Goal: Transaction & Acquisition: Purchase product/service

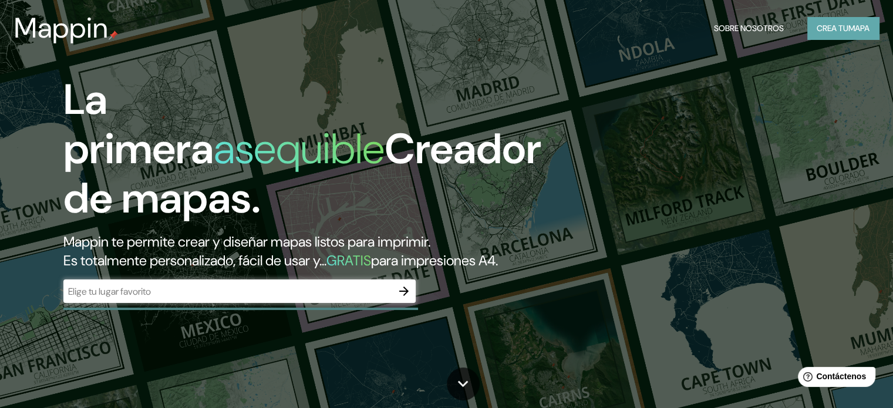
click at [841, 28] on font "Crea tu" at bounding box center [832, 28] width 32 height 11
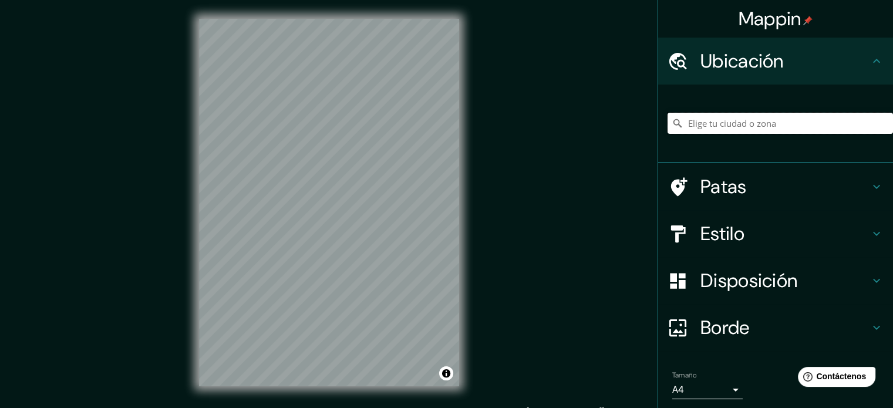
click at [724, 120] on input "Elige tu ciudad o zona" at bounding box center [779, 123] width 225 height 21
click at [735, 126] on input "Surco, [GEOGRAPHIC_DATA], [GEOGRAPHIC_DATA]" at bounding box center [779, 123] width 225 height 21
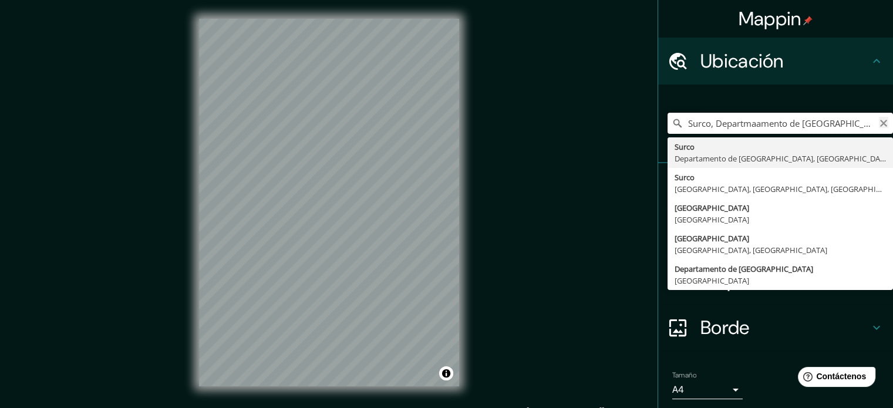
type input "Surco, Departmaamento de [GEOGRAPHIC_DATA], [GEOGRAPHIC_DATA]"
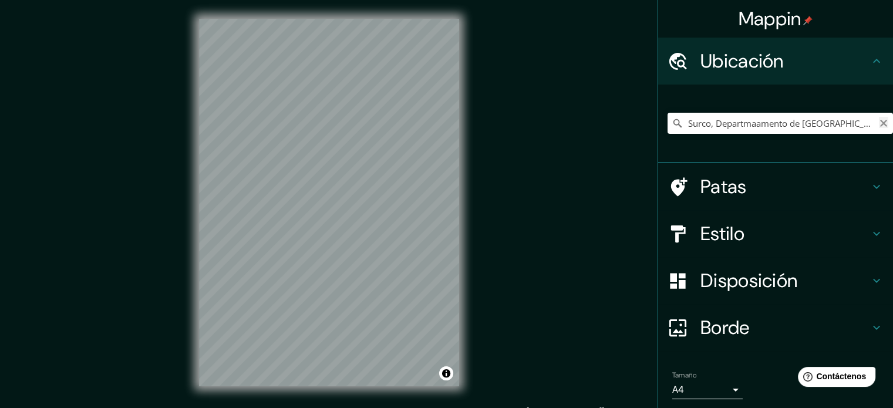
click at [879, 120] on icon "Claro" at bounding box center [883, 123] width 9 height 9
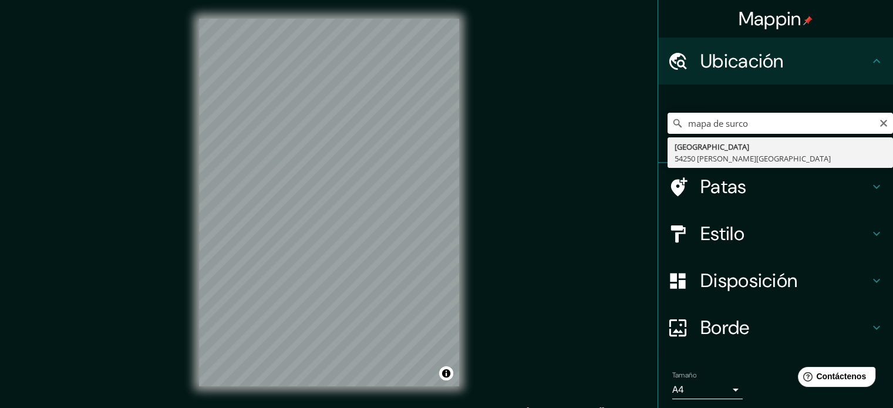
click at [794, 127] on input "mapa de surco" at bounding box center [779, 123] width 225 height 21
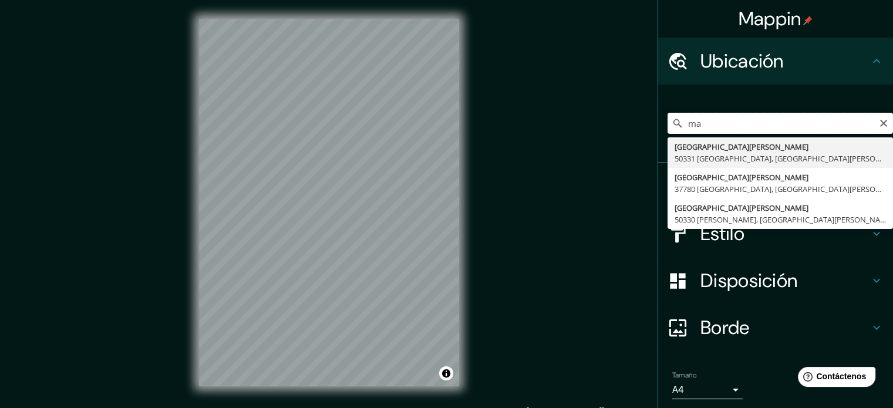
type input "m"
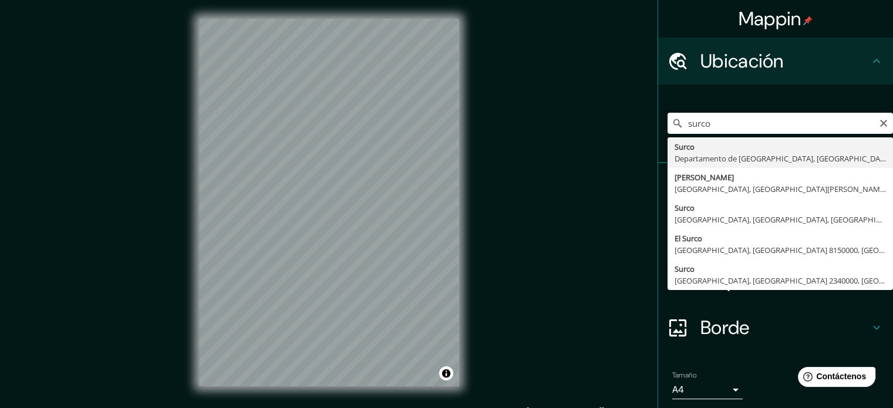
type input "Surco, [GEOGRAPHIC_DATA], [GEOGRAPHIC_DATA]"
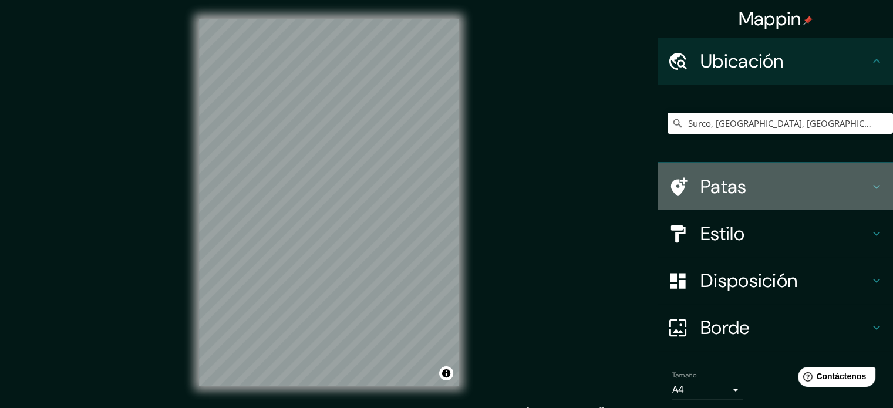
click at [744, 187] on h4 "Patas" at bounding box center [784, 186] width 169 height 23
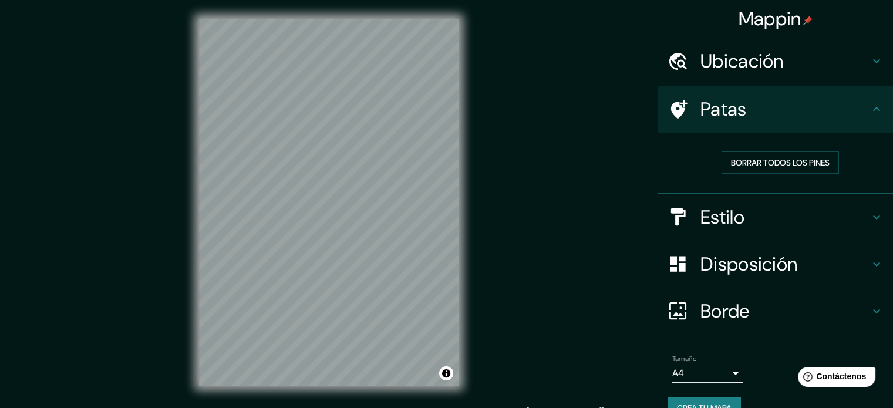
click at [725, 211] on font "Estilo" at bounding box center [722, 217] width 44 height 25
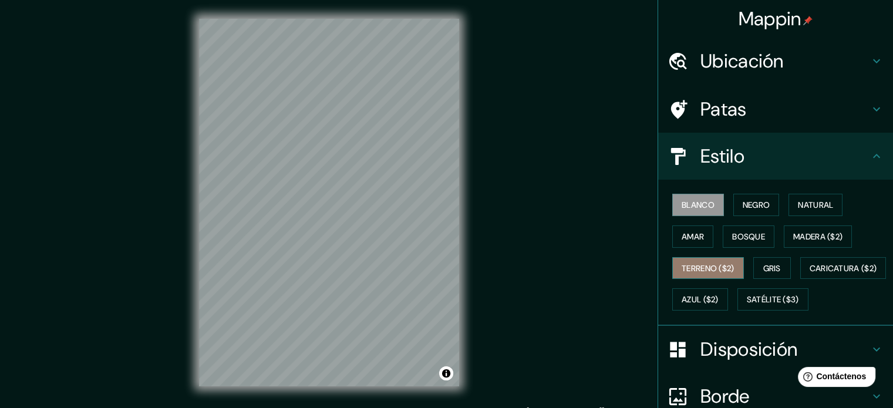
click at [698, 264] on font "Terreno ($2)" at bounding box center [707, 268] width 53 height 11
click at [691, 202] on font "Blanco" at bounding box center [697, 205] width 33 height 11
click at [804, 206] on font "Natural" at bounding box center [815, 205] width 35 height 11
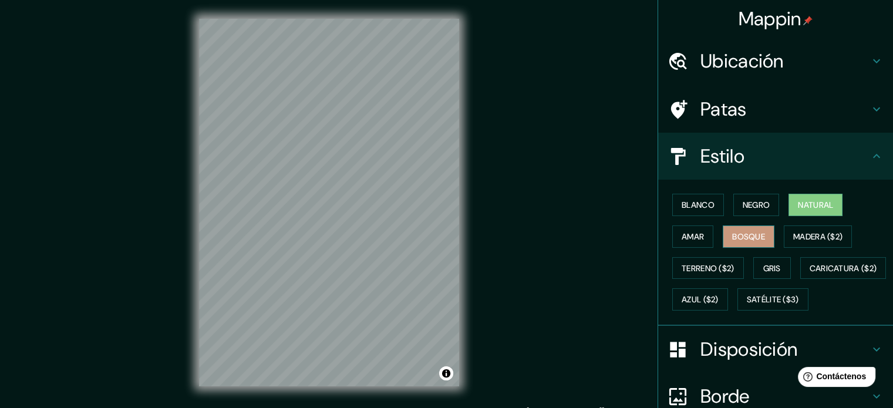
click at [751, 233] on font "Bosque" at bounding box center [748, 236] width 33 height 11
click at [480, 191] on div "Mappin Ubicación Surco, [GEOGRAPHIC_DATA], [GEOGRAPHIC_DATA] Patas Estilo Blanc…" at bounding box center [446, 212] width 893 height 424
click at [548, 123] on div "Mappin Ubicación Surco, [GEOGRAPHIC_DATA], [GEOGRAPHIC_DATA] Patas Estilo Blanc…" at bounding box center [446, 212] width 893 height 424
click at [768, 274] on button "Gris" at bounding box center [772, 268] width 38 height 22
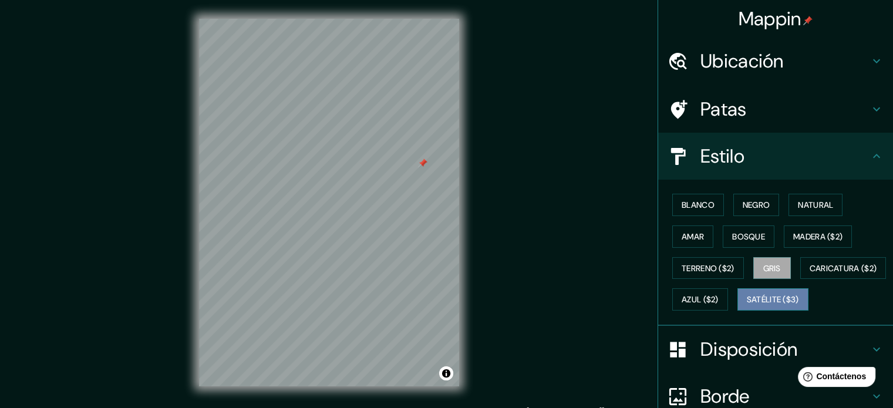
click at [747, 305] on font "Satélite ($3)" at bounding box center [773, 300] width 52 height 11
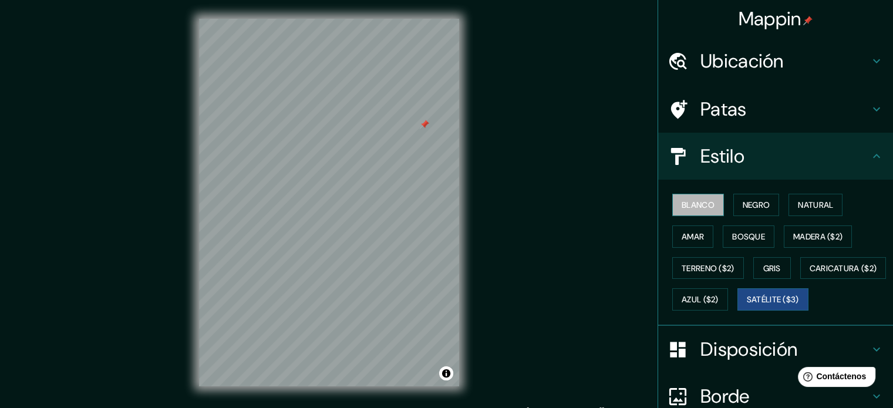
click at [687, 200] on font "Blanco" at bounding box center [697, 205] width 33 height 11
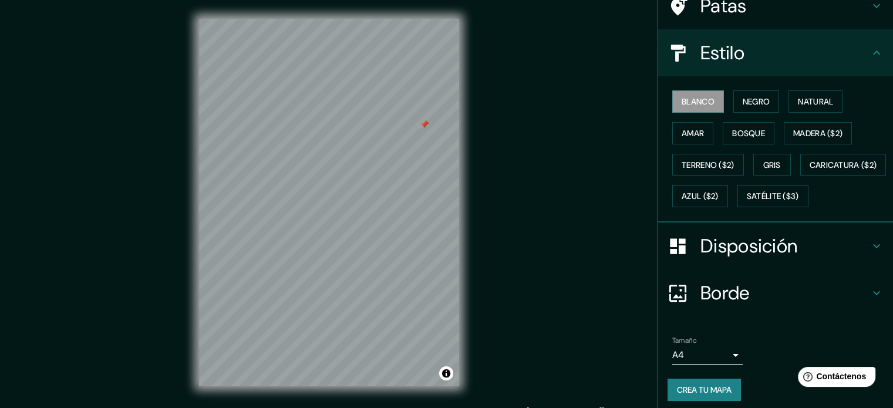
scroll to position [139, 0]
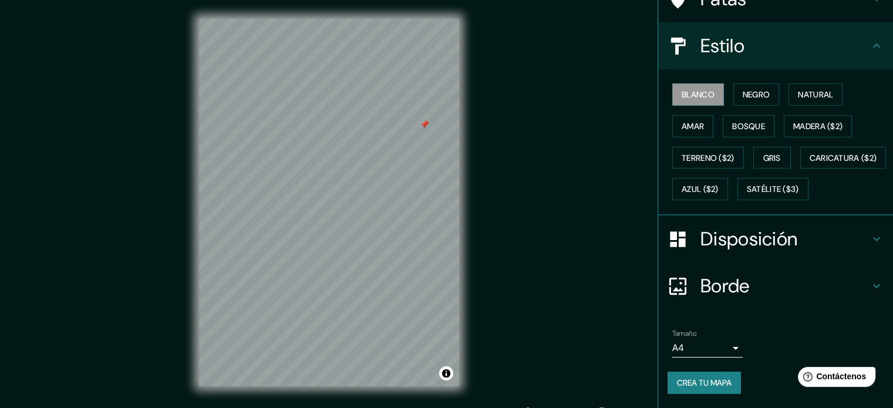
click at [853, 241] on h4 "Disposición" at bounding box center [784, 238] width 169 height 23
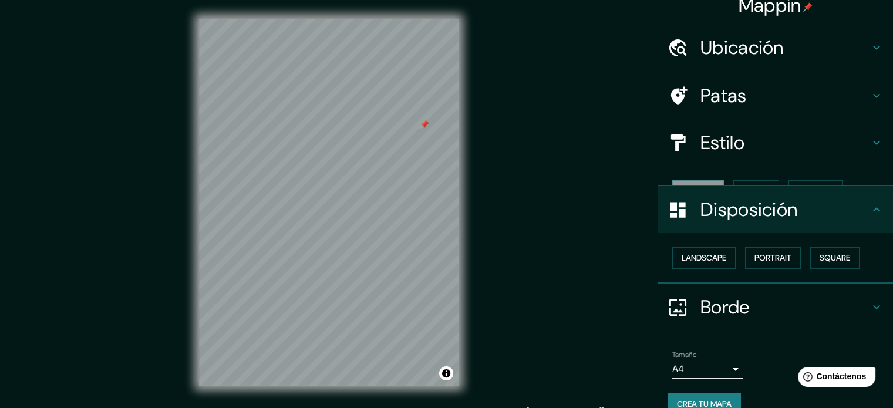
scroll to position [14, 0]
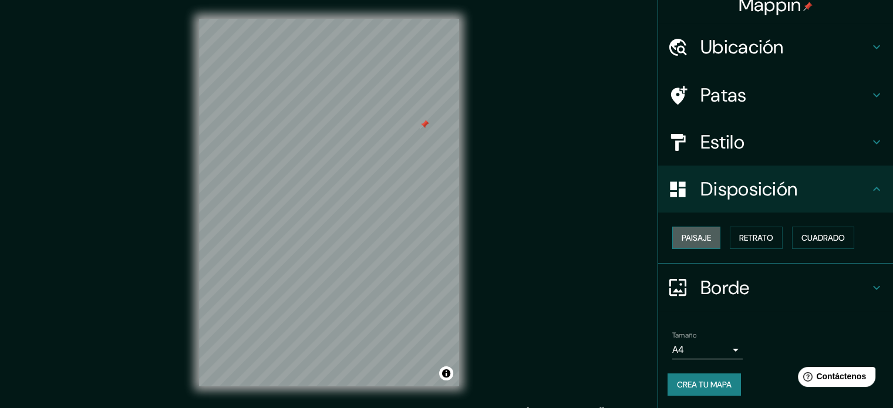
click at [688, 236] on font "Paisaje" at bounding box center [695, 237] width 29 height 11
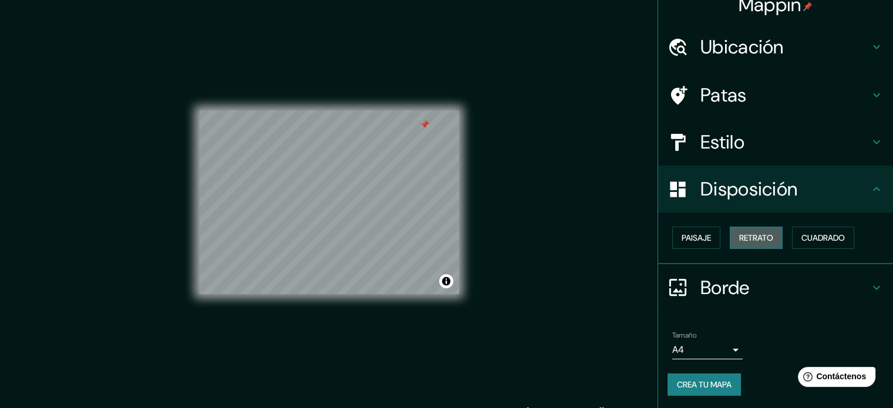
click at [739, 238] on font "Retrato" at bounding box center [756, 237] width 34 height 11
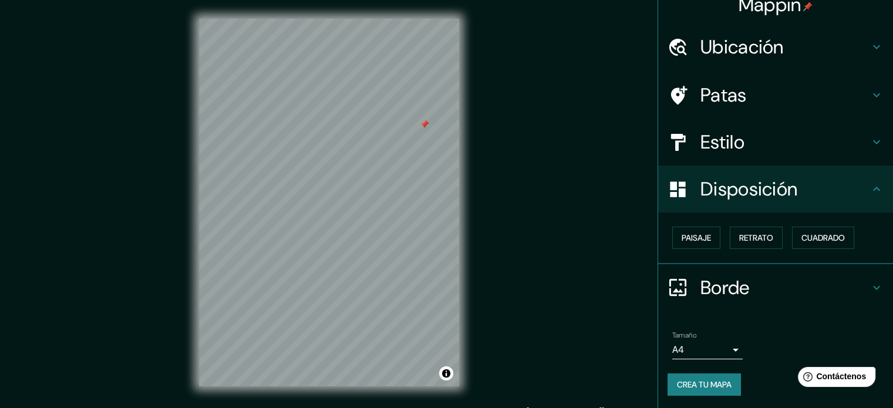
scroll to position [0, 0]
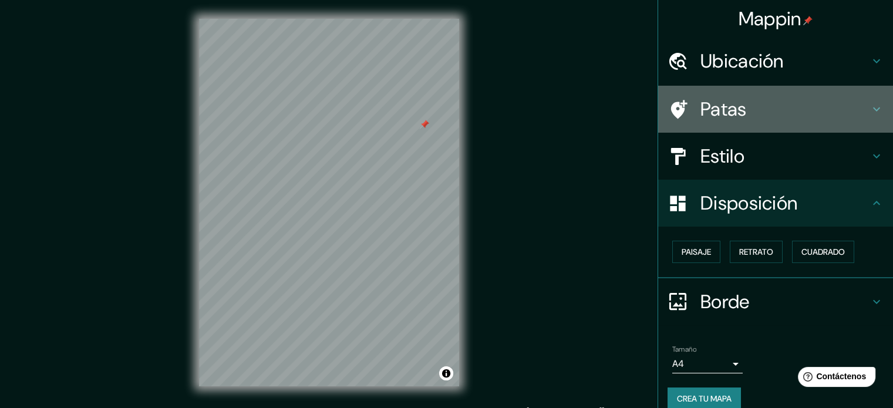
click at [769, 110] on h4 "Patas" at bounding box center [784, 108] width 169 height 23
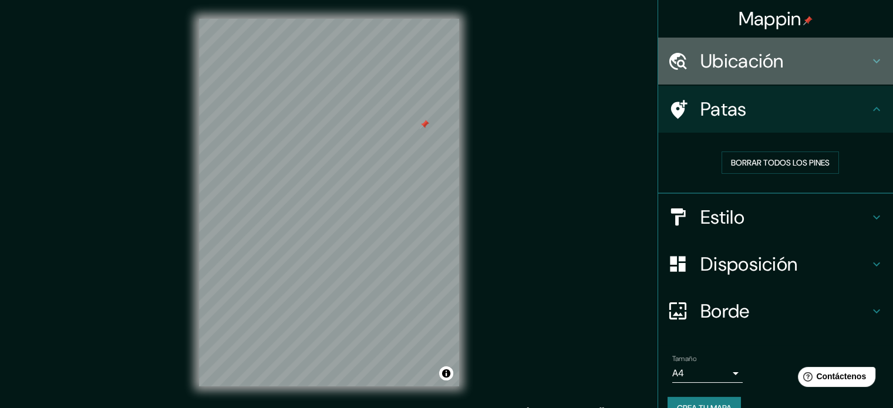
click at [793, 74] on div "Ubicación" at bounding box center [775, 61] width 235 height 47
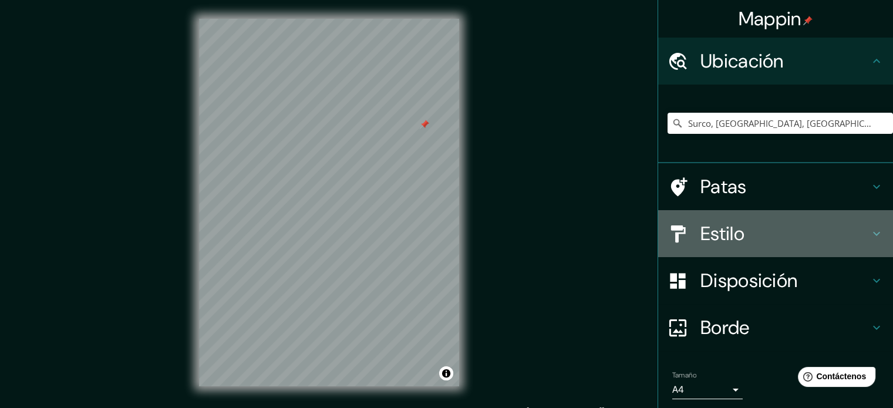
click at [753, 238] on h4 "Estilo" at bounding box center [784, 233] width 169 height 23
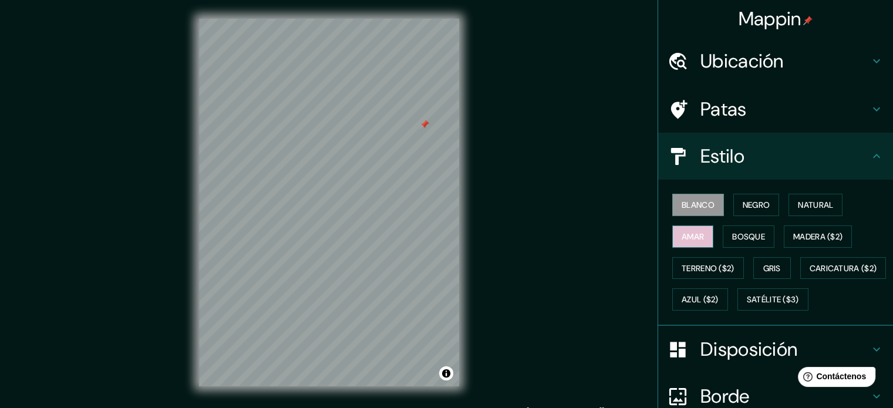
click at [693, 227] on button "Amar" at bounding box center [692, 236] width 41 height 22
click at [748, 208] on font "Negro" at bounding box center [756, 205] width 28 height 11
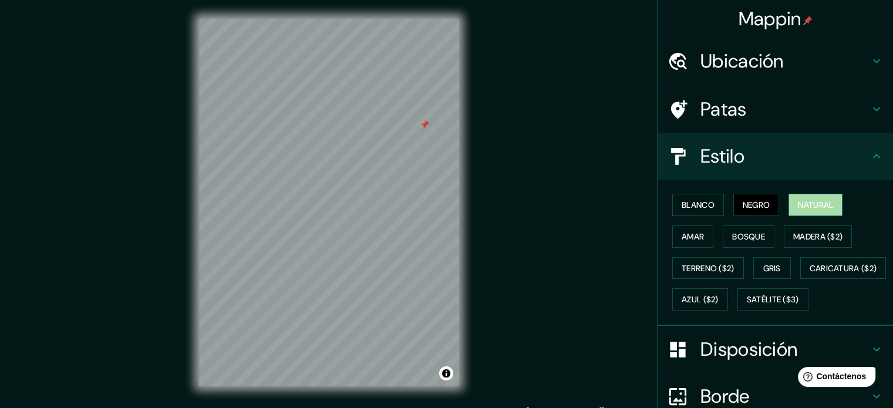
click at [818, 206] on font "Natural" at bounding box center [815, 205] width 35 height 11
click at [823, 232] on font "Madera ($2)" at bounding box center [817, 236] width 49 height 11
click at [778, 26] on font "Mappin" at bounding box center [769, 18] width 63 height 25
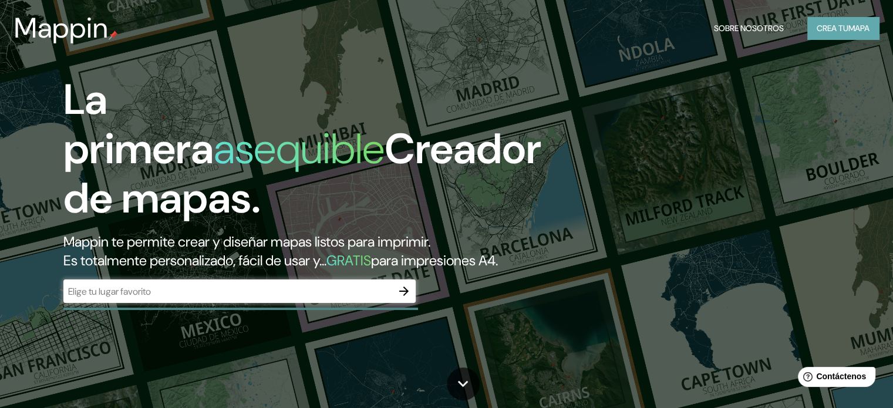
click at [841, 32] on font "Crea tu" at bounding box center [832, 28] width 32 height 11
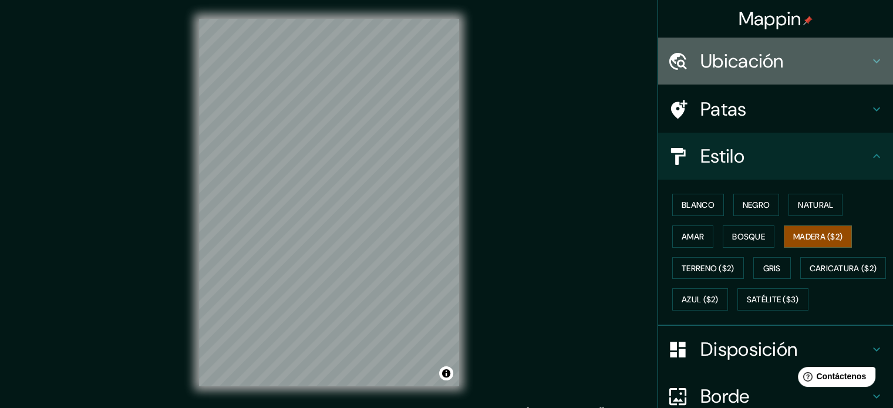
click at [775, 59] on font "Ubicación" at bounding box center [741, 61] width 83 height 25
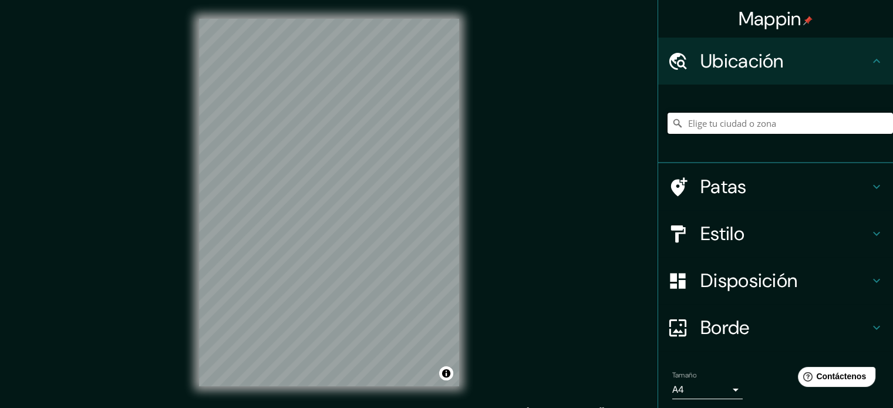
click at [744, 131] on input "Elige tu ciudad o zona" at bounding box center [779, 123] width 225 height 21
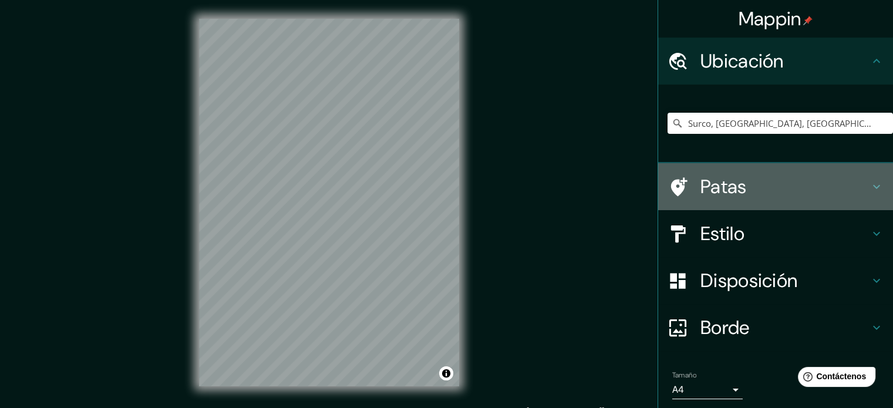
click at [804, 189] on h4 "Patas" at bounding box center [784, 186] width 169 height 23
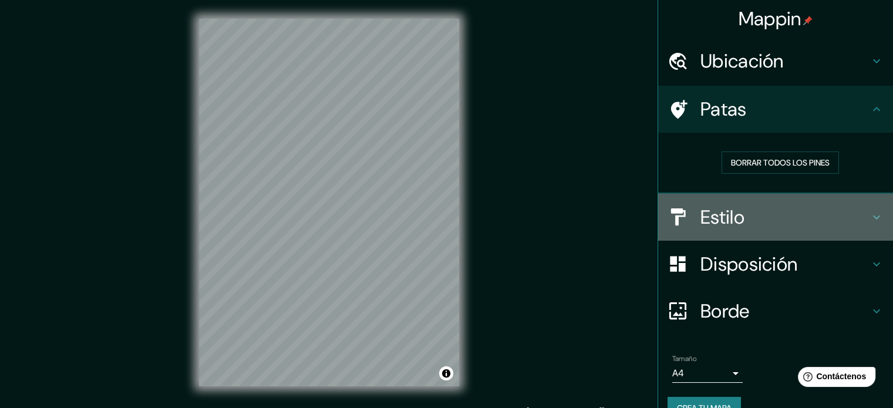
click at [791, 206] on h4 "Estilo" at bounding box center [784, 216] width 169 height 23
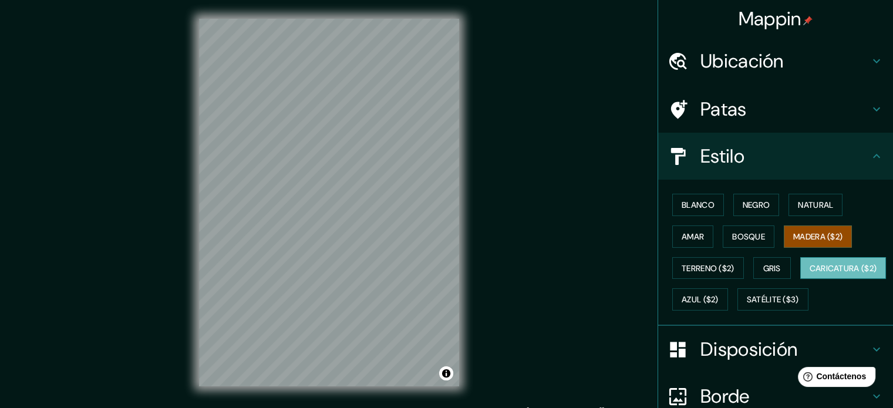
click at [809, 274] on font "Caricatura ($2)" at bounding box center [842, 268] width 67 height 11
click at [747, 305] on font "Satélite ($3)" at bounding box center [773, 300] width 52 height 11
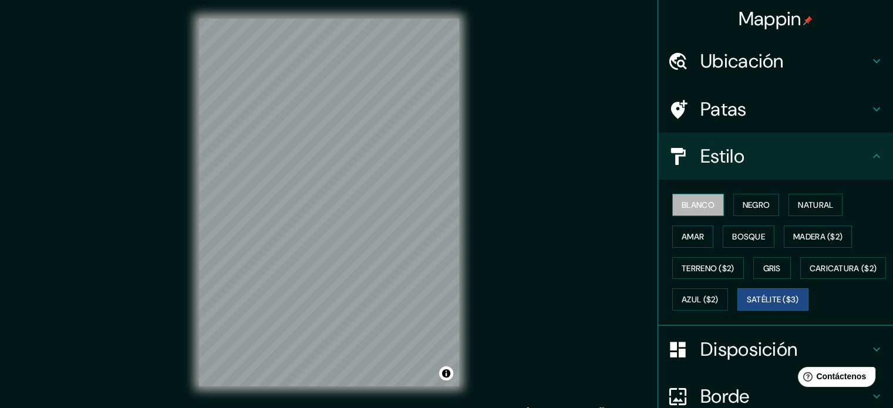
click at [695, 207] on font "Blanco" at bounding box center [697, 205] width 33 height 11
click at [697, 236] on button "Amar" at bounding box center [692, 236] width 41 height 22
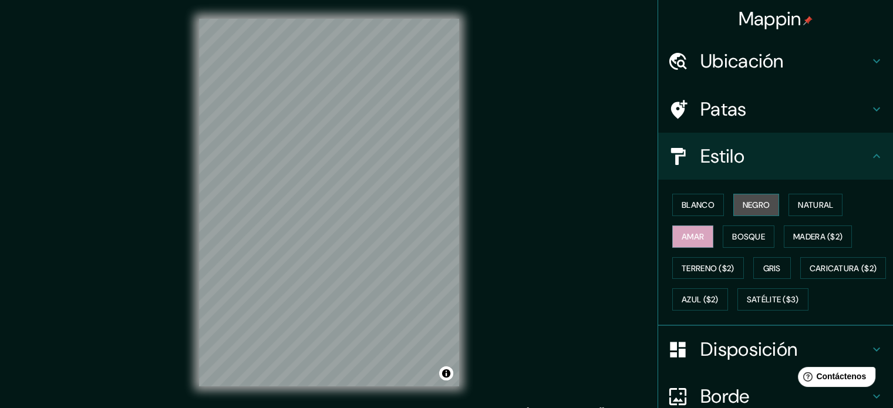
click at [748, 205] on font "Negro" at bounding box center [756, 205] width 28 height 11
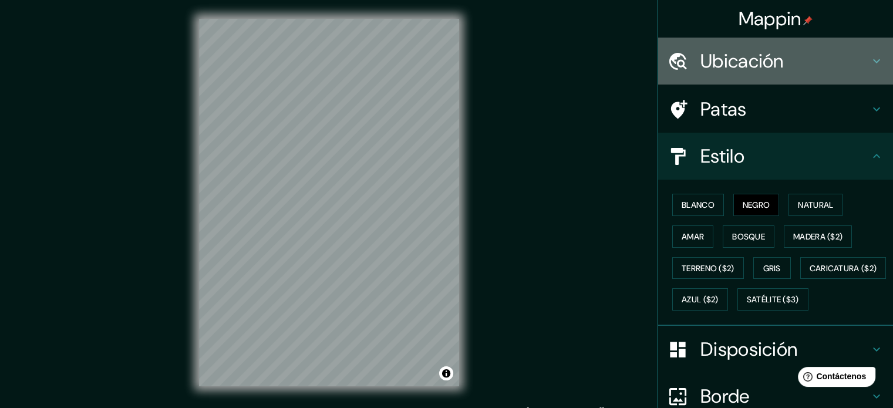
click at [762, 65] on font "Ubicación" at bounding box center [741, 61] width 83 height 25
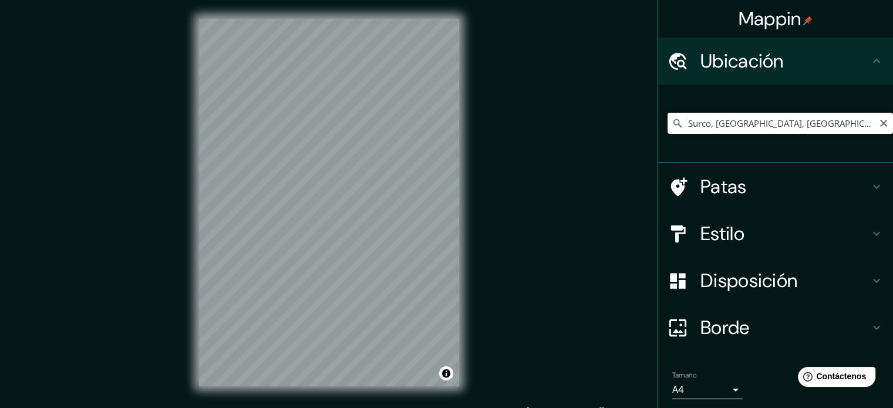
click at [671, 122] on icon at bounding box center [677, 123] width 12 height 12
click at [680, 124] on input "Surco, [GEOGRAPHIC_DATA], [GEOGRAPHIC_DATA]" at bounding box center [779, 123] width 225 height 21
click at [392, 192] on div "Mappin Ubicación Surco, [GEOGRAPHIC_DATA], [GEOGRAPHIC_DATA] Patas Estilo Dispo…" at bounding box center [446, 212] width 893 height 424
type input "s"
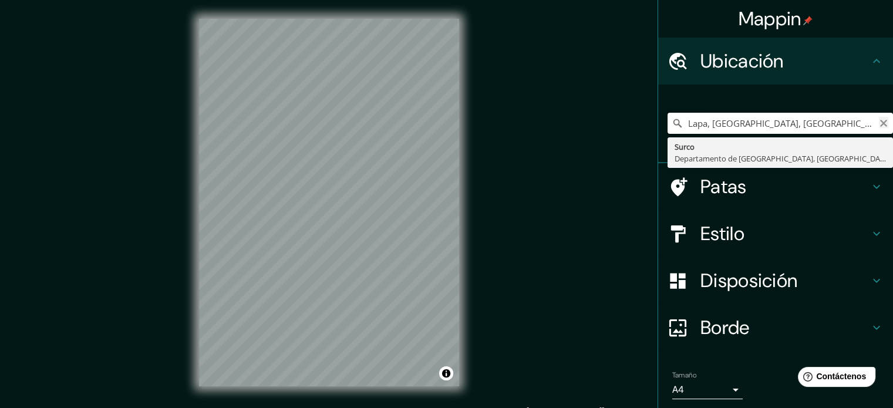
type input "Lapa, [GEOGRAPHIC_DATA], [GEOGRAPHIC_DATA], [GEOGRAPHIC_DATA]"
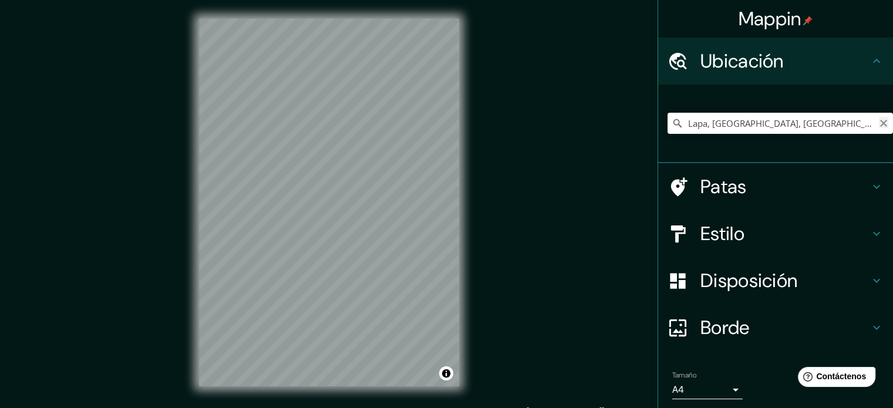
click at [879, 119] on icon "Claro" at bounding box center [883, 123] width 9 height 9
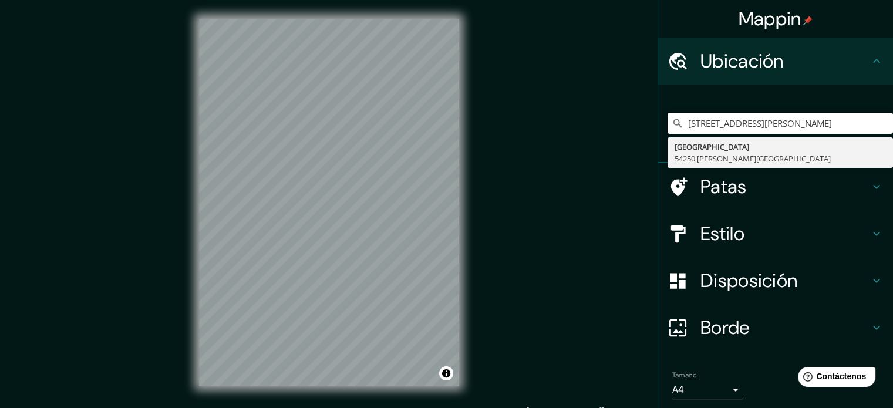
type input "[STREET_ADDRESS][PERSON_NAME]"
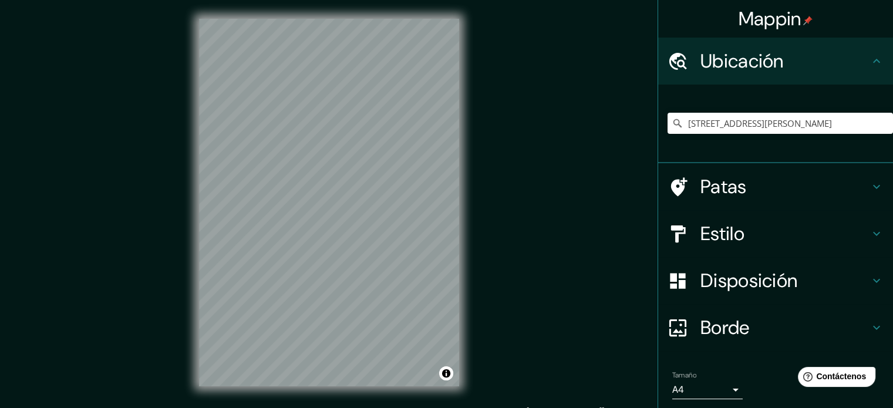
click at [801, 87] on div "[STREET_ADDRESS][PERSON_NAME] [GEOGRAPHIC_DATA][PERSON_NAME][GEOGRAPHIC_DATA]" at bounding box center [775, 124] width 235 height 79
click at [879, 121] on icon "Claro" at bounding box center [883, 123] width 9 height 9
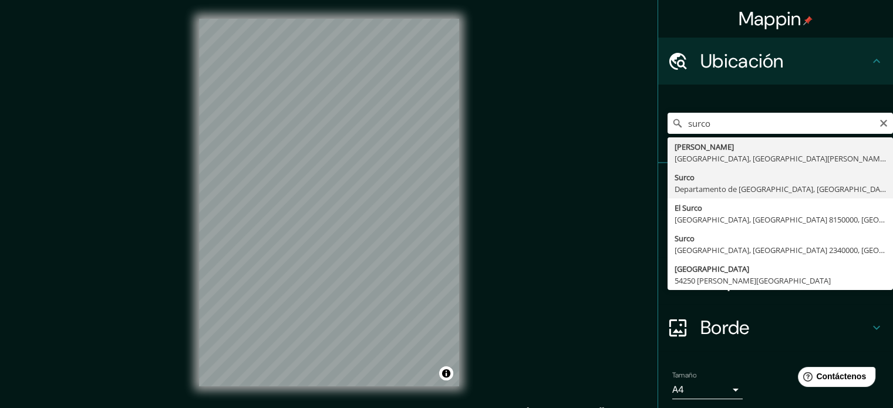
type input "Surco, [GEOGRAPHIC_DATA], [GEOGRAPHIC_DATA]"
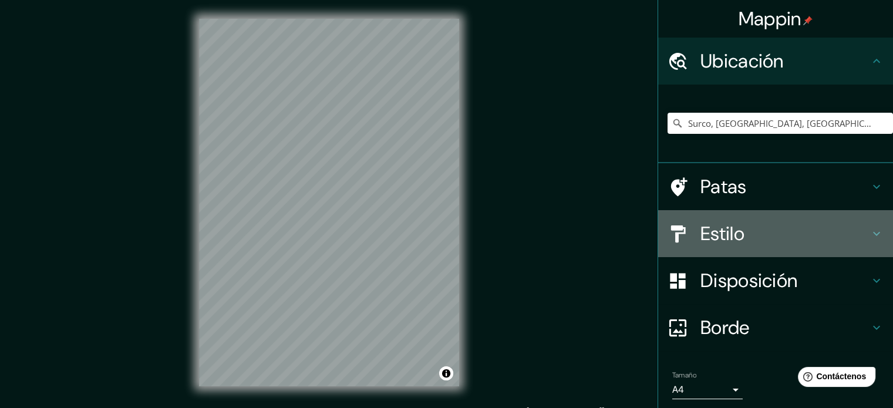
click at [758, 215] on div "Estilo" at bounding box center [775, 233] width 235 height 47
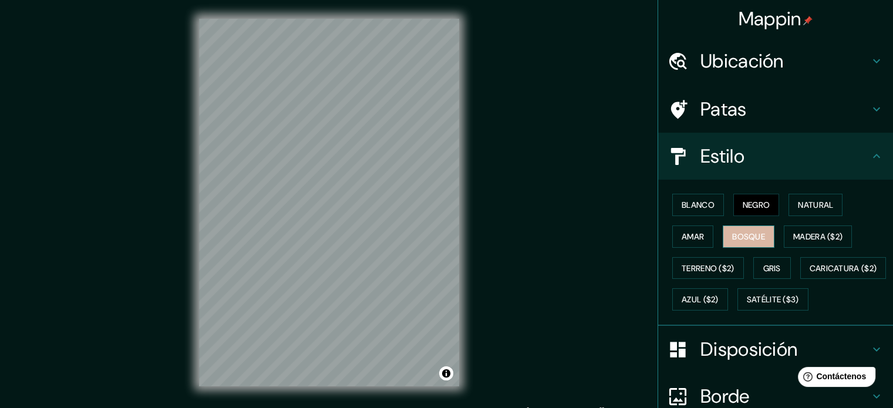
click at [761, 239] on button "Bosque" at bounding box center [749, 236] width 52 height 22
click at [811, 197] on font "Natural" at bounding box center [815, 204] width 35 height 15
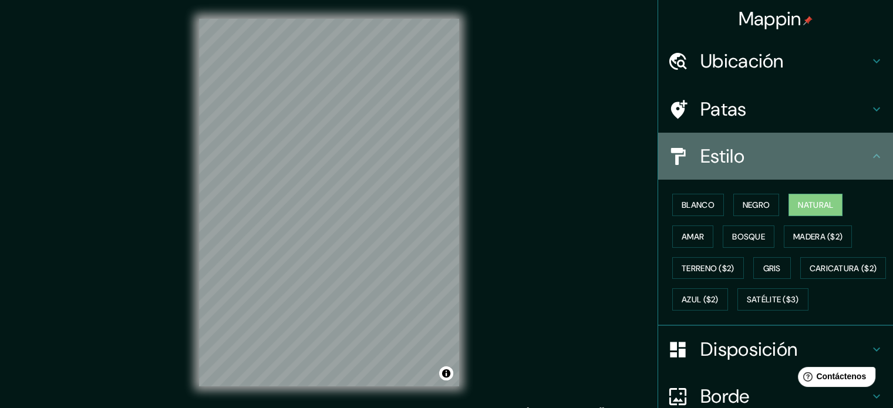
click at [869, 163] on icon at bounding box center [876, 156] width 14 height 14
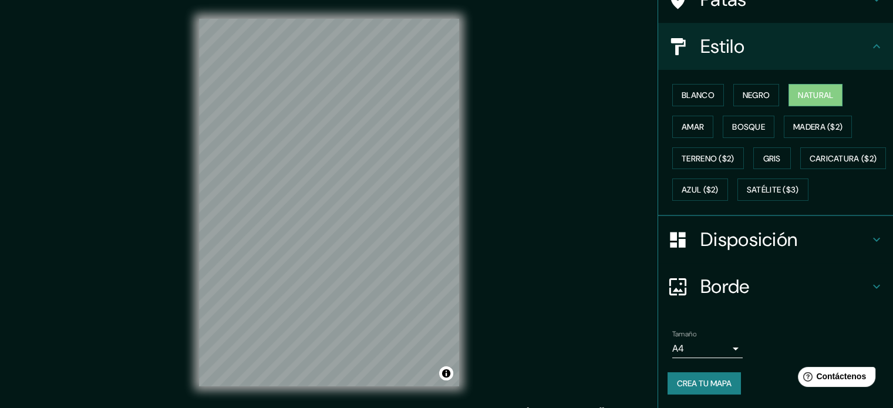
scroll to position [139, 0]
click at [715, 380] on font "Crea tu mapa" at bounding box center [704, 382] width 55 height 11
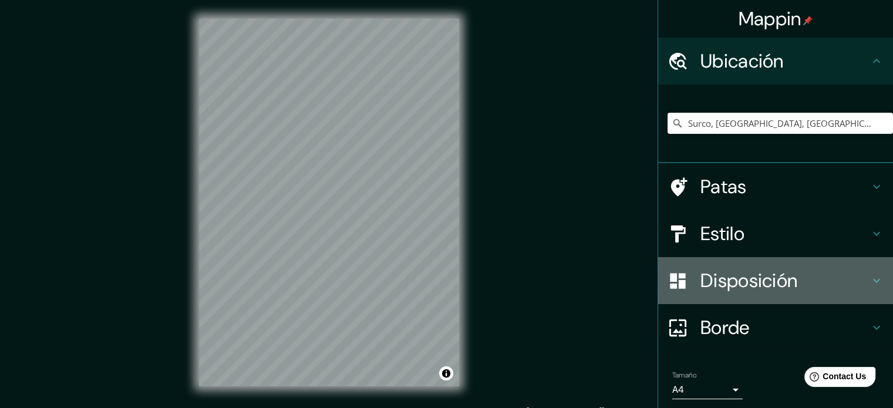
click at [734, 272] on font "Disposición" at bounding box center [748, 280] width 97 height 25
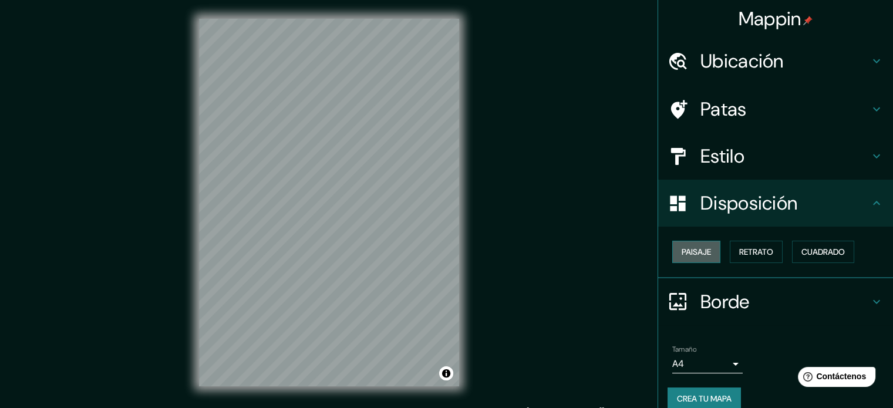
click at [696, 253] on font "Paisaje" at bounding box center [695, 252] width 29 height 11
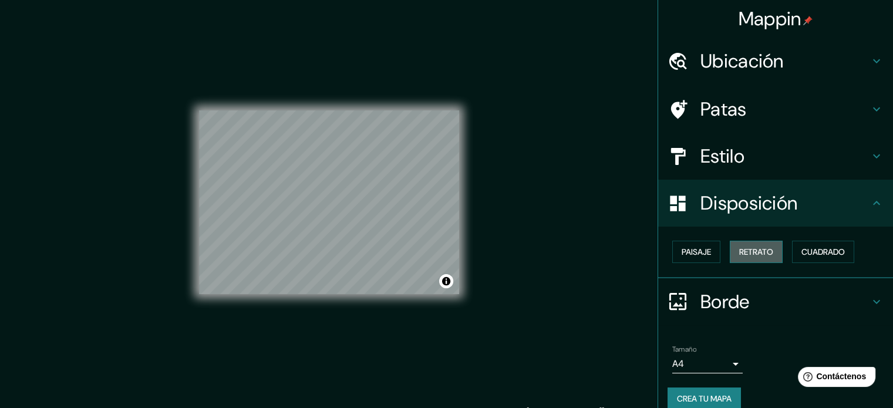
click at [742, 254] on font "Retrato" at bounding box center [756, 252] width 34 height 11
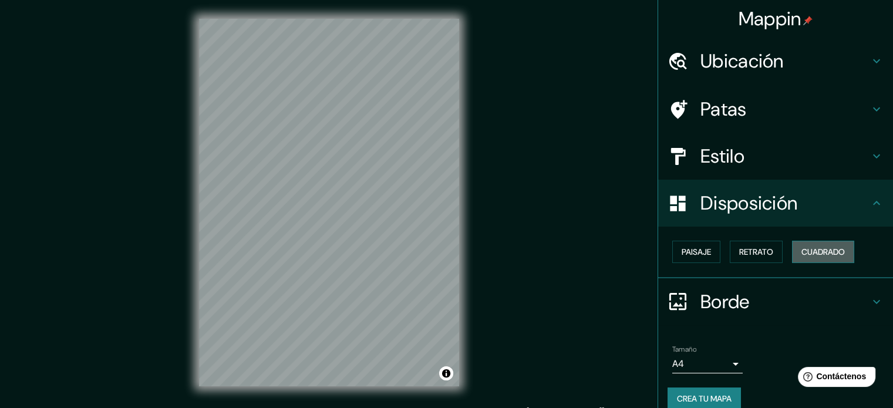
click at [825, 254] on font "Cuadrado" at bounding box center [822, 252] width 43 height 11
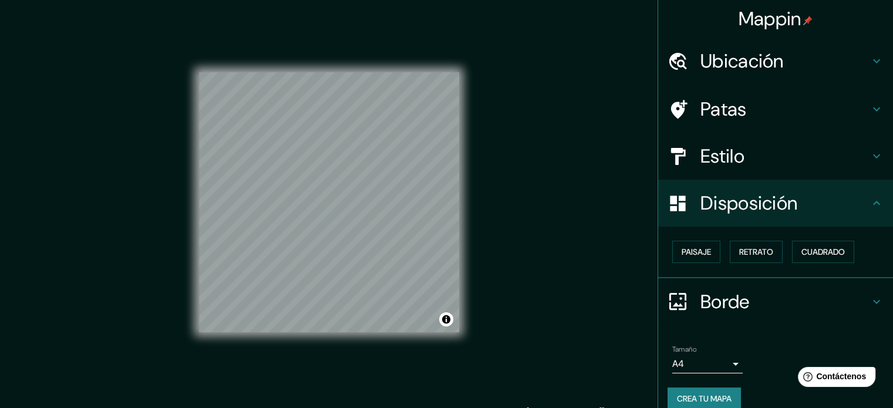
click at [518, 165] on div "Mappin Ubicación Surco, Departamento de Lima, Perú Patas Estilo Disposición Pai…" at bounding box center [446, 212] width 893 height 424
